Goal: Information Seeking & Learning: Learn about a topic

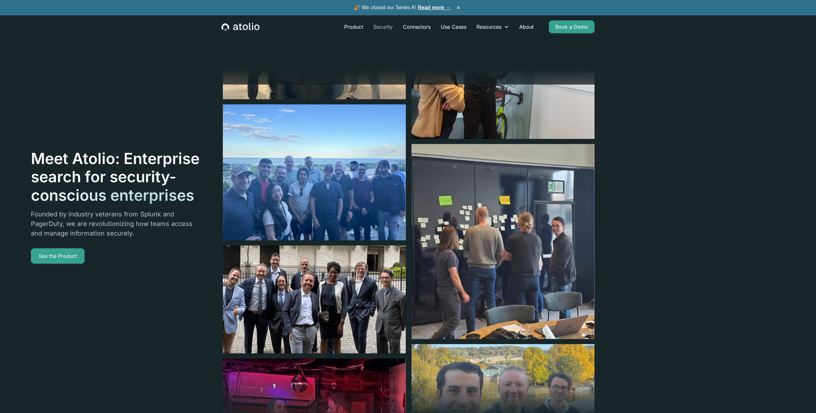
click at [383, 27] on link "Security" at bounding box center [383, 26] width 30 height 13
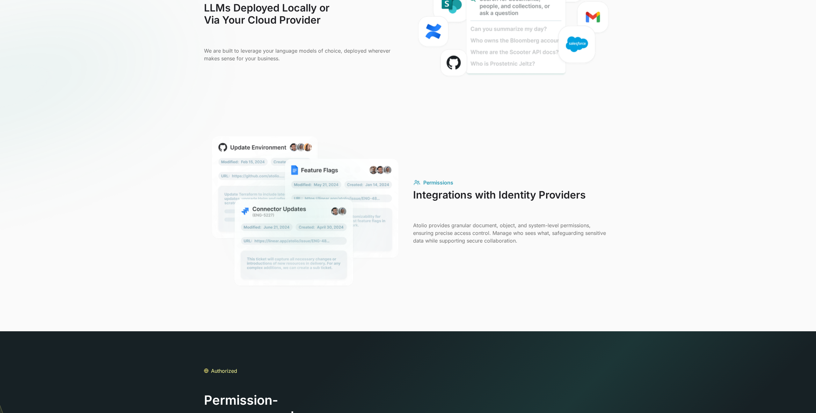
scroll to position [543, 0]
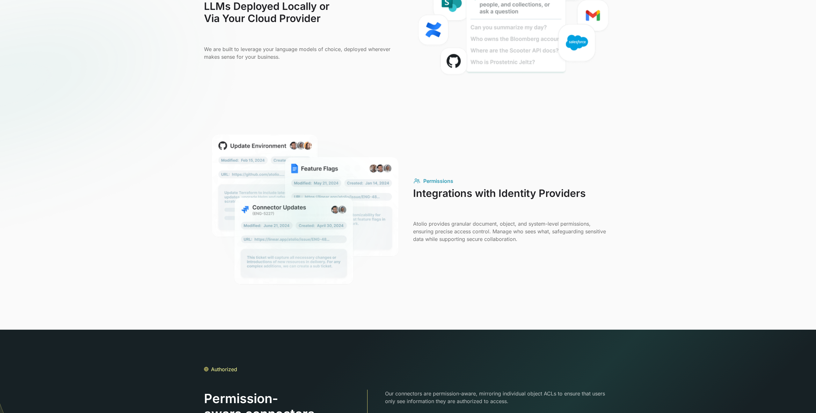
click at [438, 184] on div "Permissions" at bounding box center [438, 181] width 30 height 8
click at [439, 192] on h3 "Integrations with Identity Providers" at bounding box center [512, 199] width 199 height 25
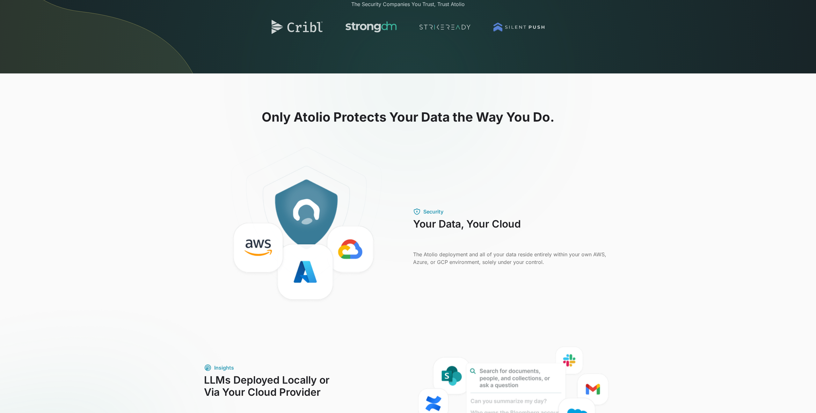
scroll to position [0, 0]
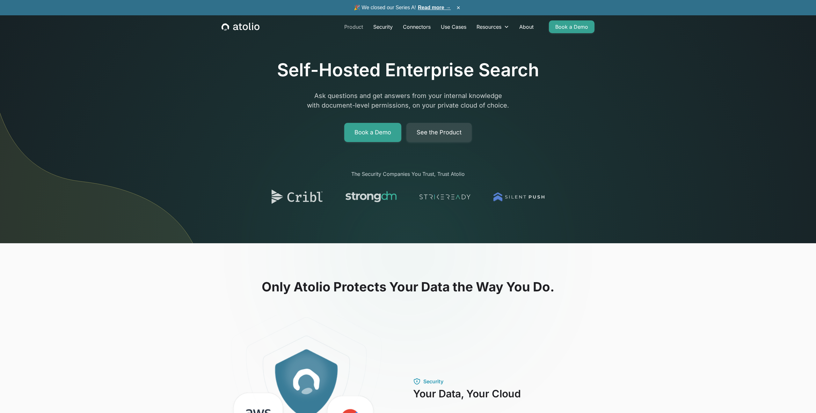
click at [355, 27] on link "Product" at bounding box center [353, 26] width 29 height 13
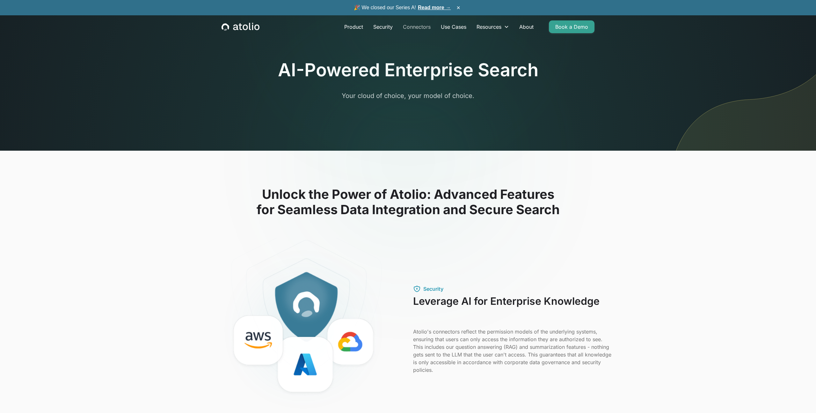
click at [414, 28] on link "Connectors" at bounding box center [417, 26] width 38 height 13
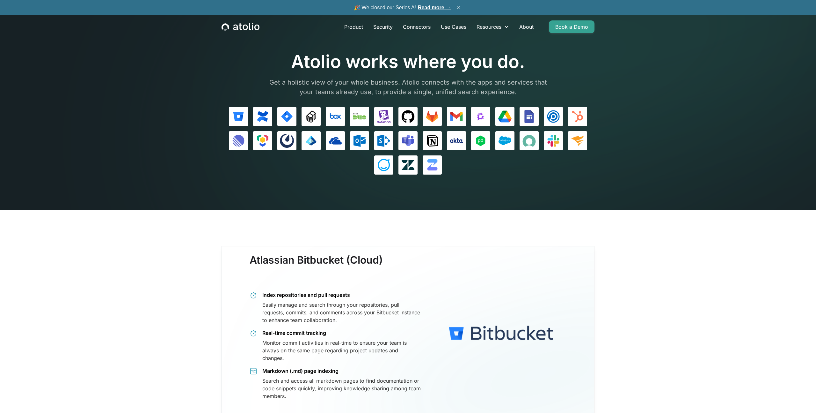
click at [460, 8] on button "×" at bounding box center [459, 7] width 8 height 7
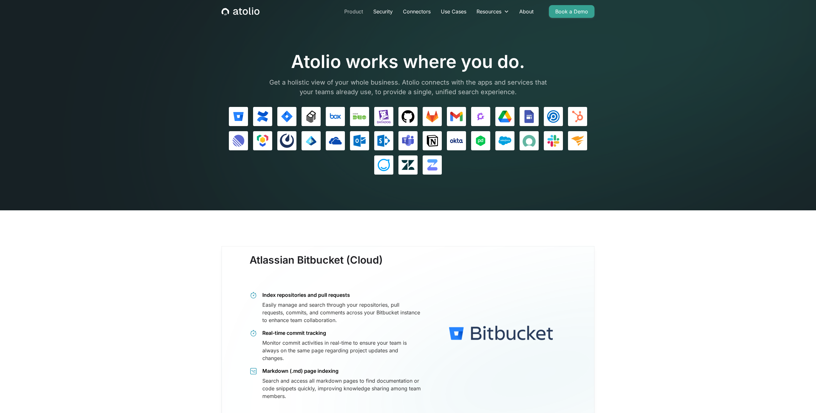
click at [357, 11] on link "Product" at bounding box center [353, 11] width 29 height 13
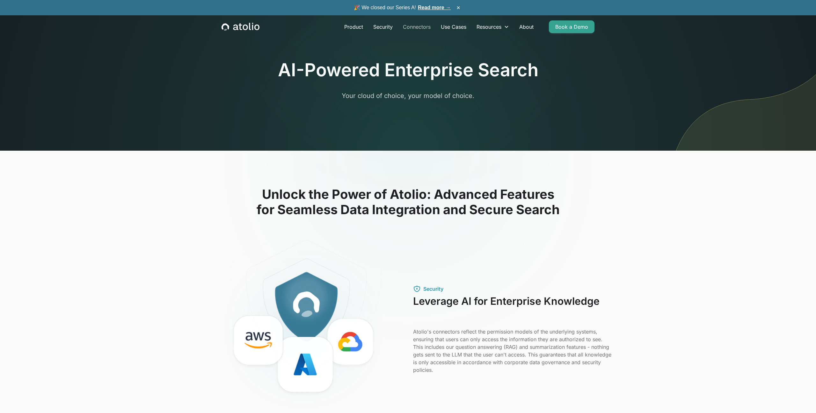
click at [414, 26] on link "Connectors" at bounding box center [417, 26] width 38 height 13
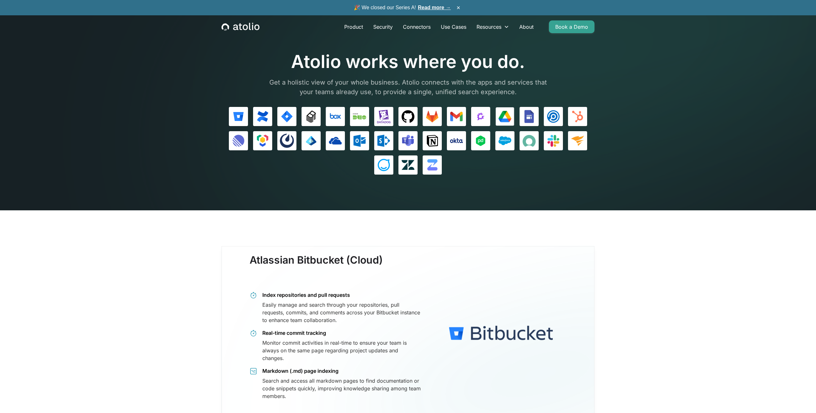
click at [504, 118] on img at bounding box center [504, 116] width 13 height 13
click at [494, 77] on link "Documentation" at bounding box center [497, 80] width 47 height 13
